Goal: Task Accomplishment & Management: Manage account settings

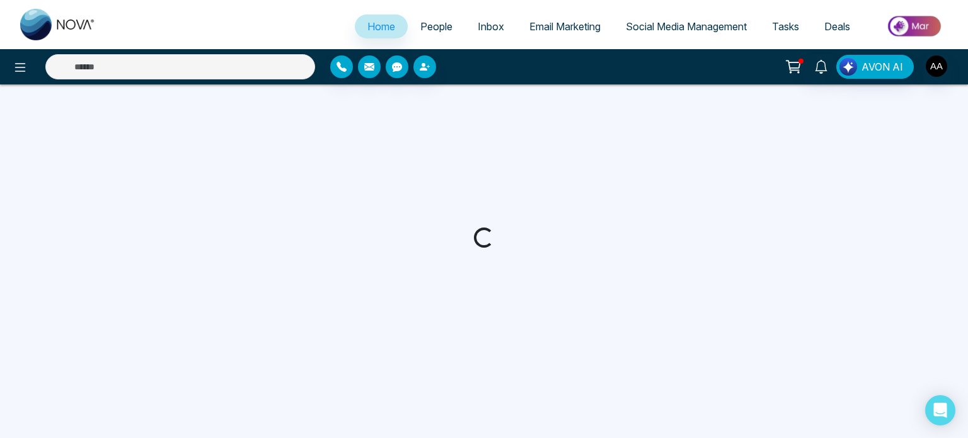
select select "*"
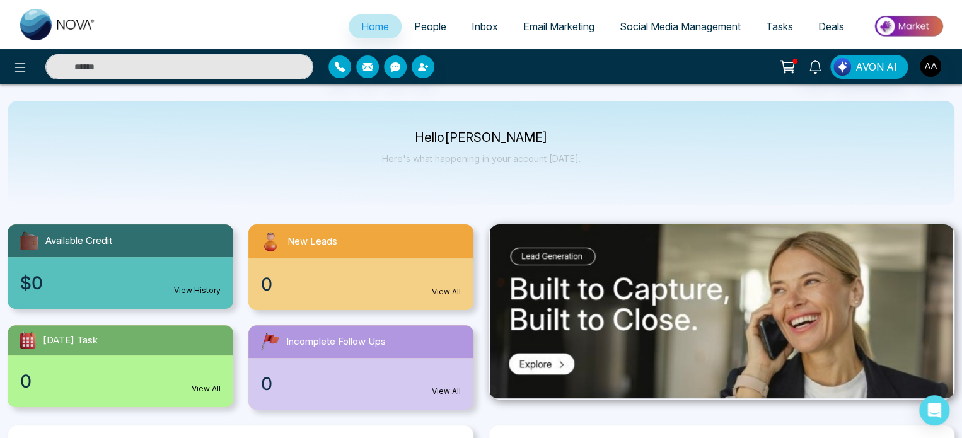
click at [477, 143] on p "Hello Ash Ahluwalia" at bounding box center [481, 137] width 198 height 11
click at [929, 66] on img "button" at bounding box center [929, 65] width 21 height 21
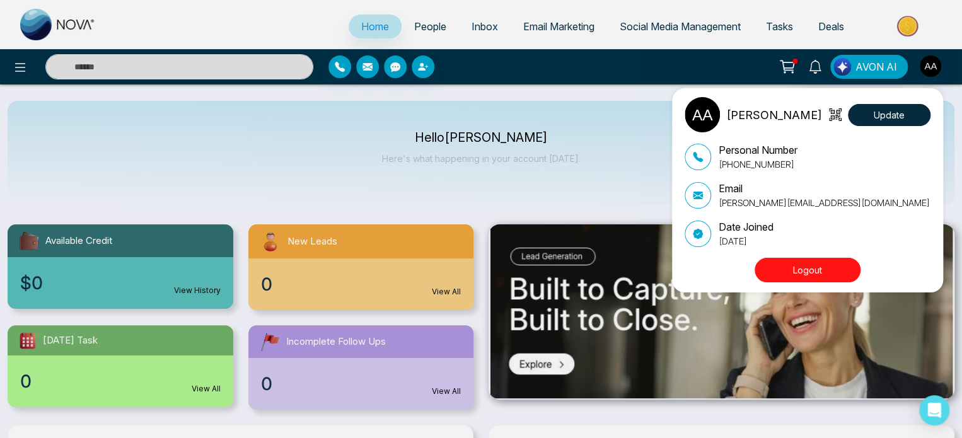
click at [820, 270] on button "Logout" at bounding box center [807, 270] width 106 height 25
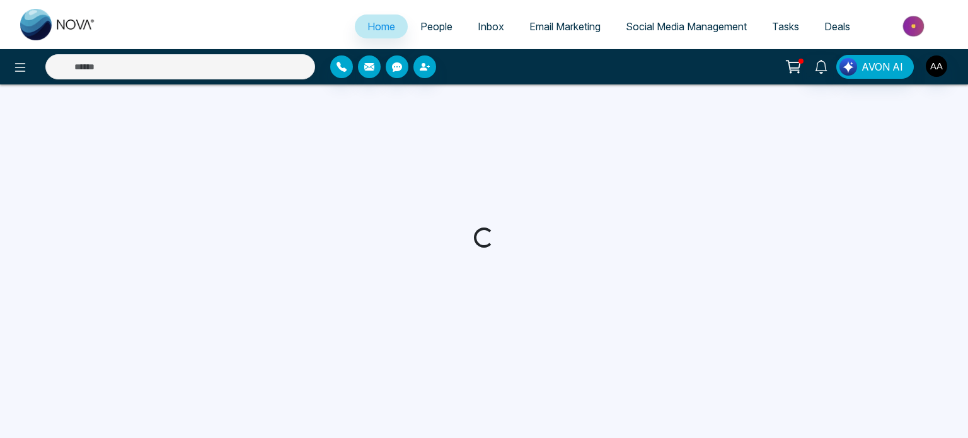
select select "*"
